Goal: Find specific page/section

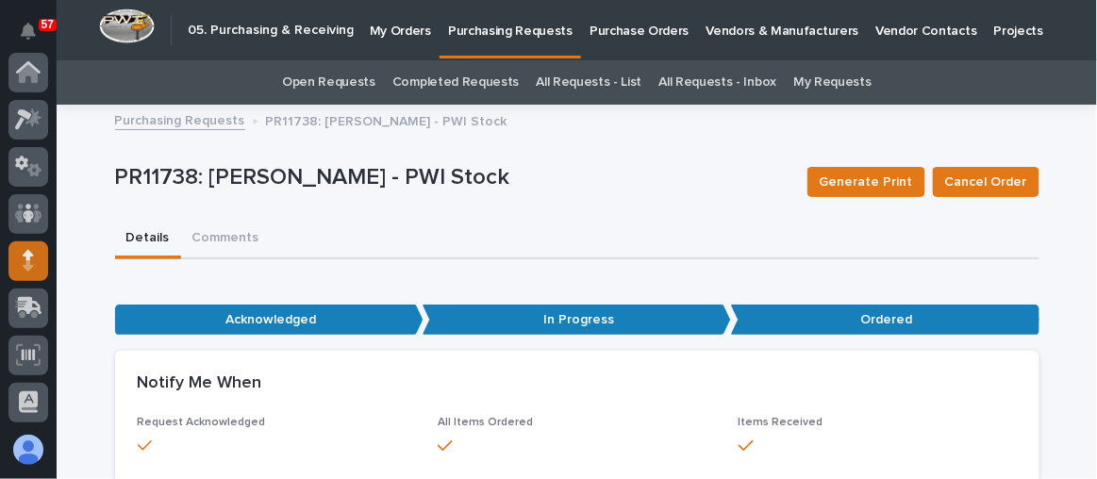
click at [33, 241] on div at bounding box center [28, 261] width 40 height 40
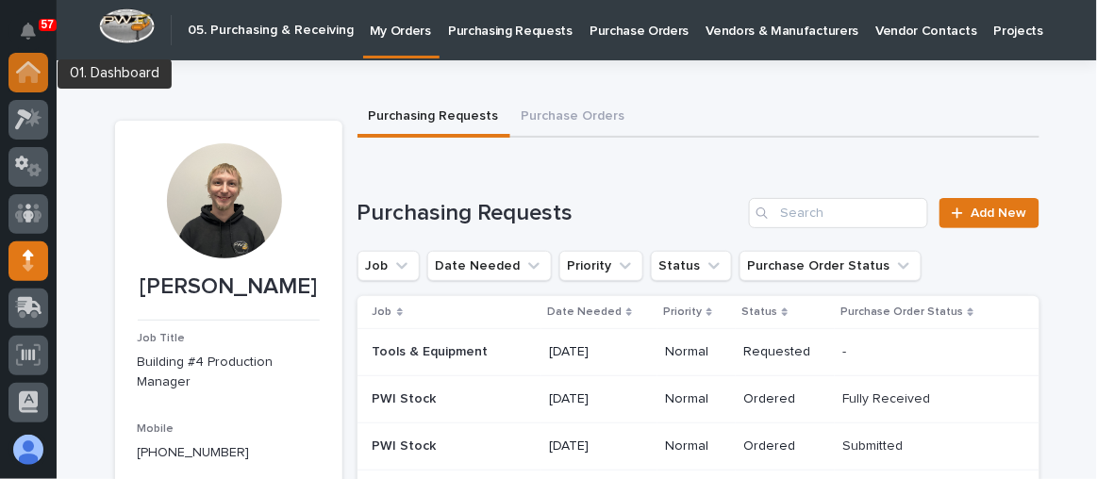
click at [34, 88] on div at bounding box center [28, 73] width 40 height 40
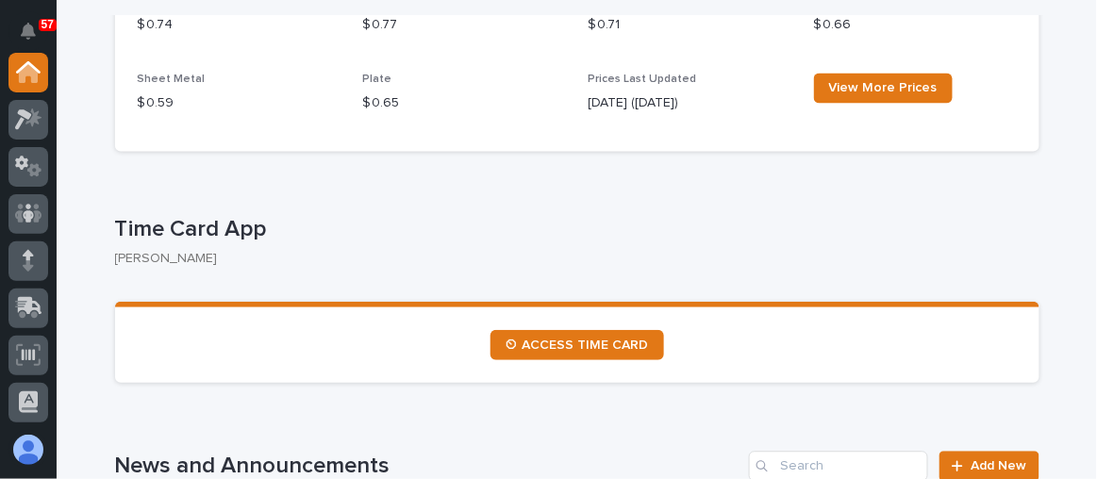
scroll to position [857, 0]
